Goal: Browse casually

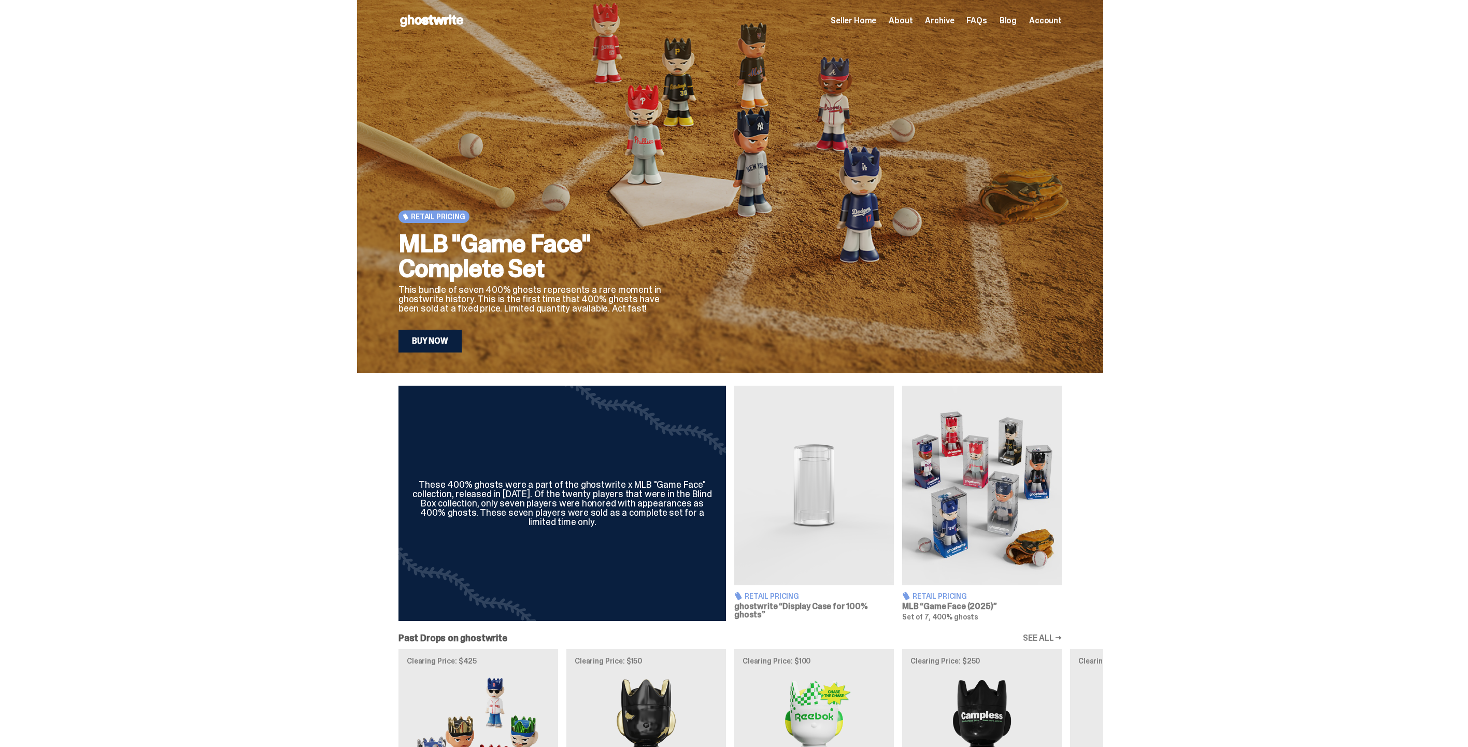
click at [943, 19] on span "Archive" at bounding box center [939, 21] width 29 height 8
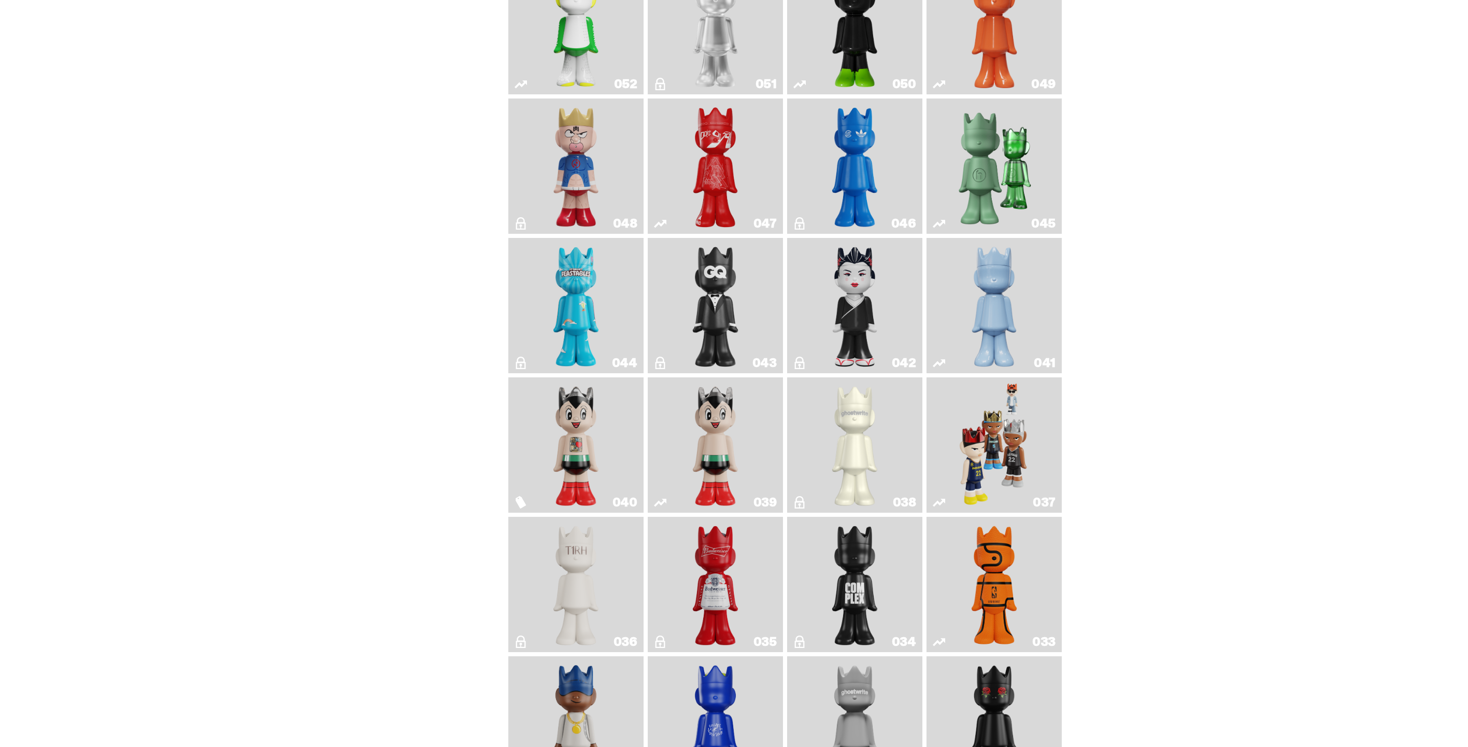
scroll to position [403, 0]
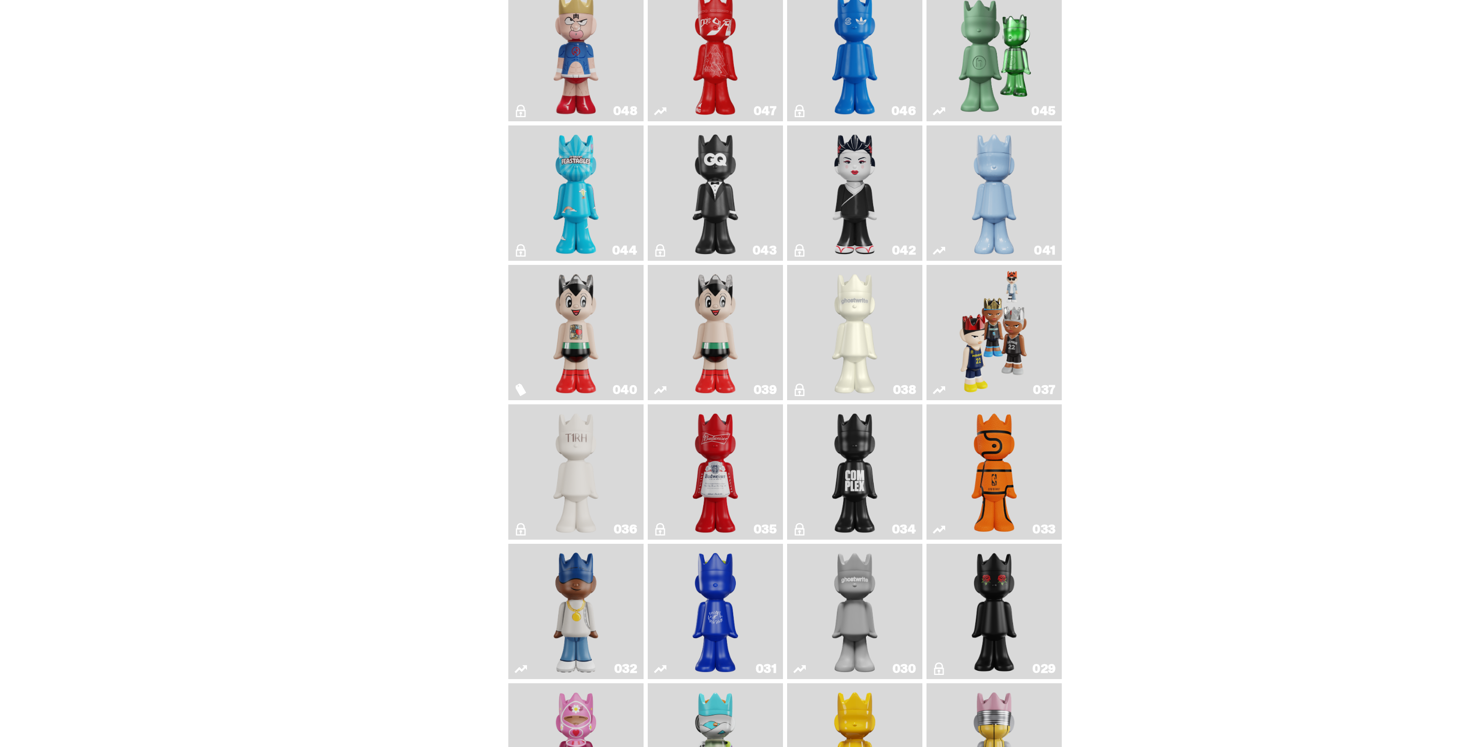
click at [1021, 330] on img "Game Face (2024)" at bounding box center [995, 332] width 72 height 127
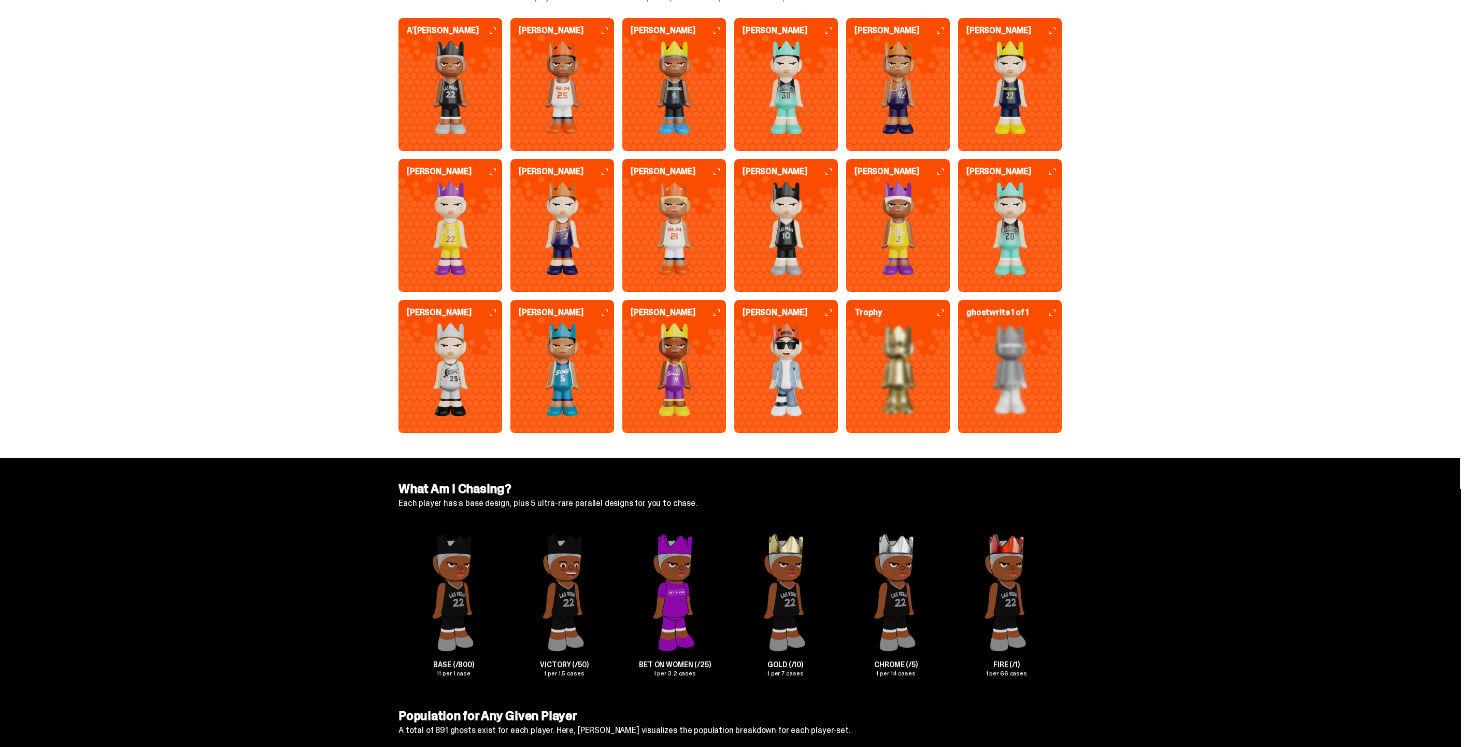
scroll to position [2601, 0]
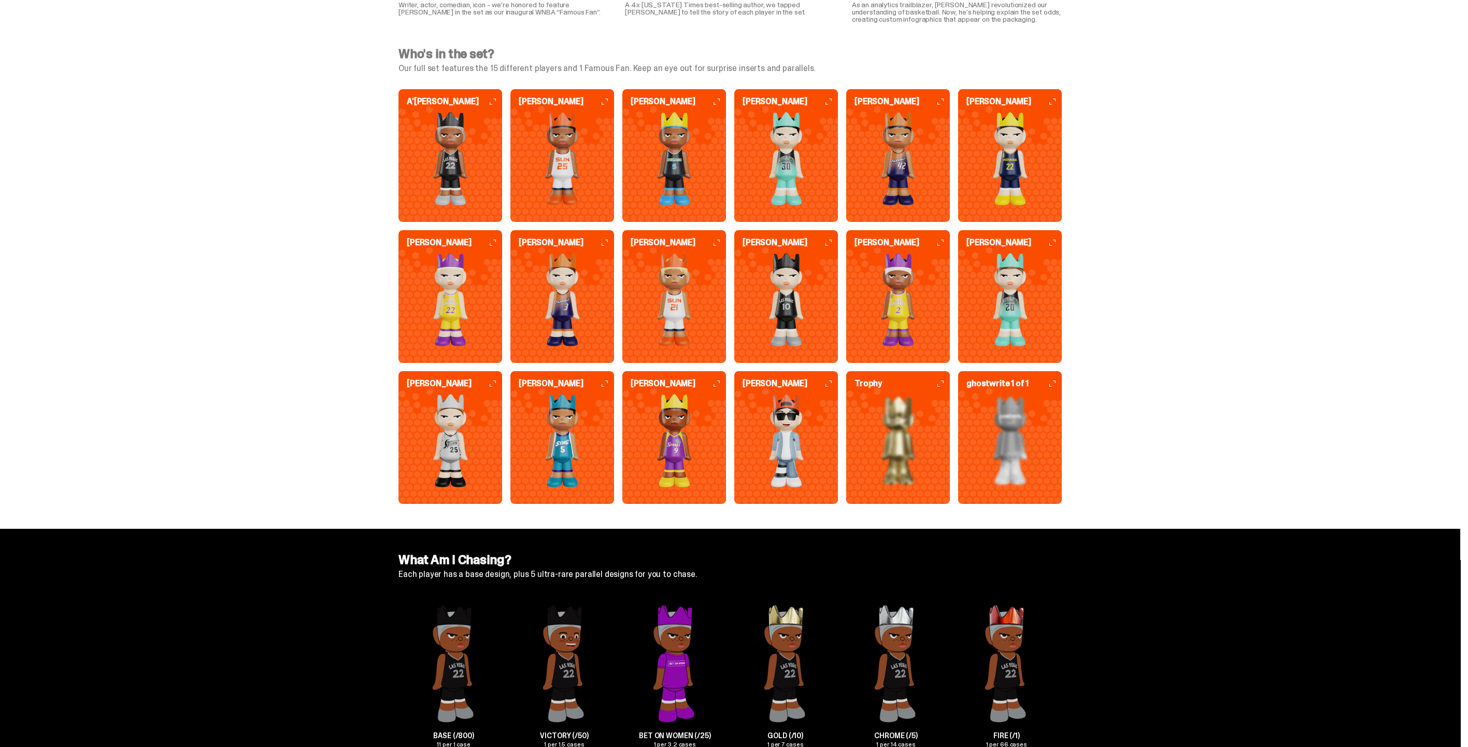
click at [672, 292] on img at bounding box center [675, 299] width 104 height 93
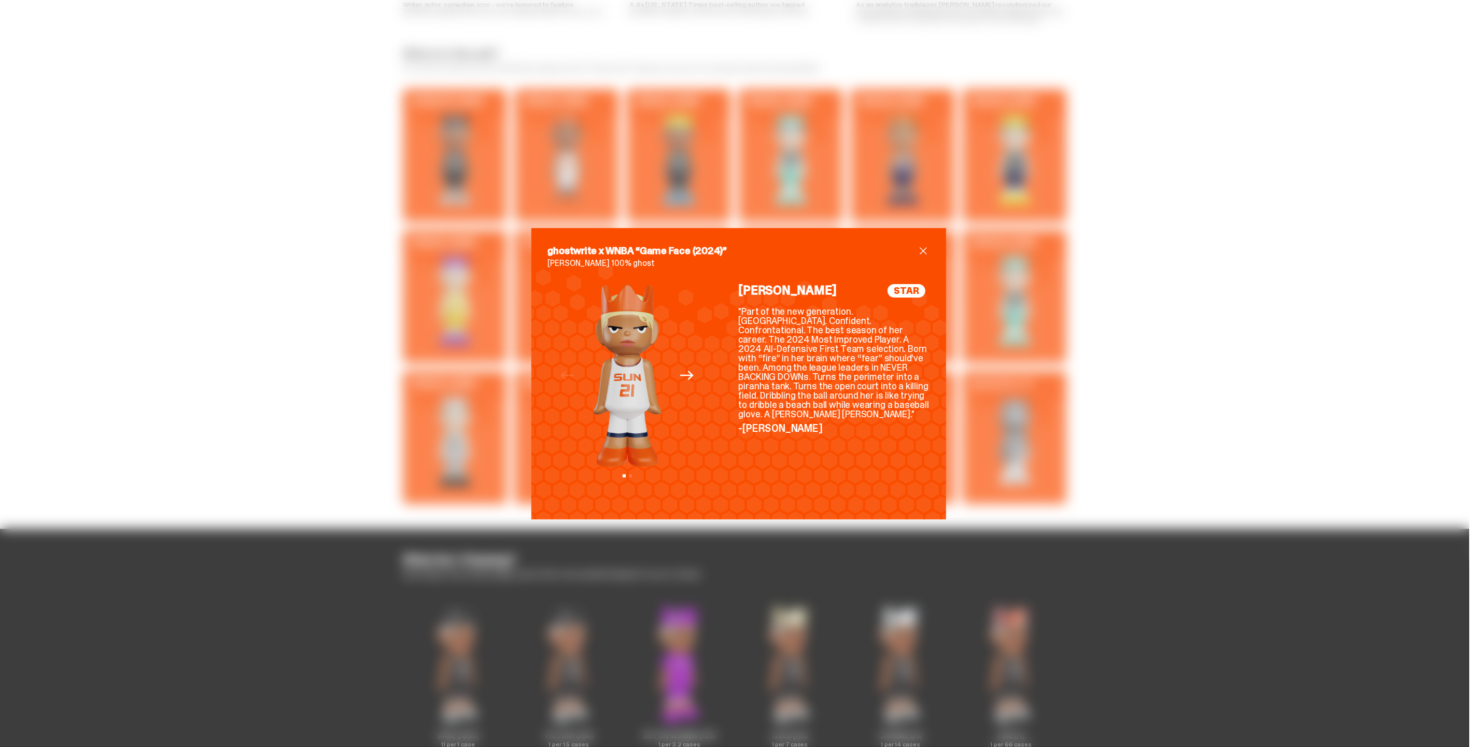
click at [680, 374] on icon "Next" at bounding box center [686, 375] width 13 height 13
click at [1139, 277] on div "ghostwrite x WNBA “Game Face (2024)” DiJonai Carrington 100% ghost Previous Nex…" at bounding box center [738, 373] width 1477 height 747
